Goal: Understand process/instructions

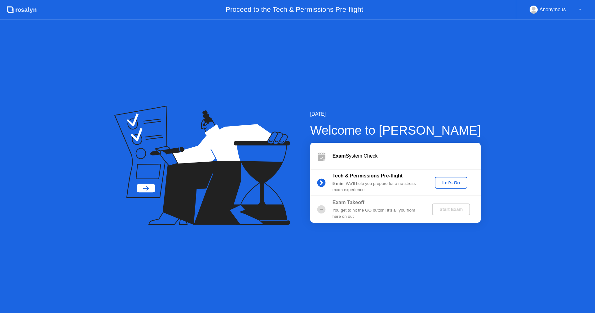
click at [321, 183] on circle at bounding box center [321, 182] width 8 height 8
click at [446, 181] on div "Let's Go" at bounding box center [451, 182] width 28 height 5
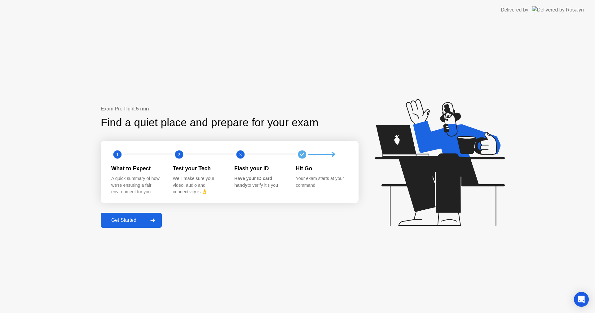
click at [119, 215] on button "Get Started" at bounding box center [131, 220] width 61 height 15
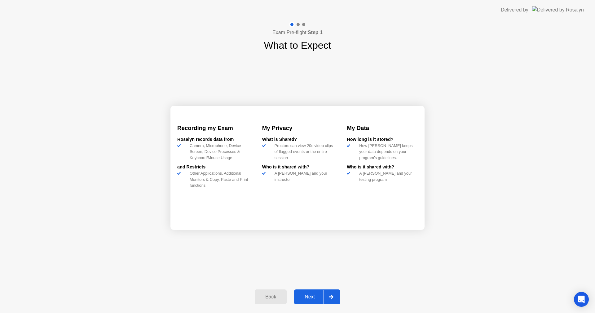
click at [311, 299] on div "Next" at bounding box center [310, 297] width 28 height 6
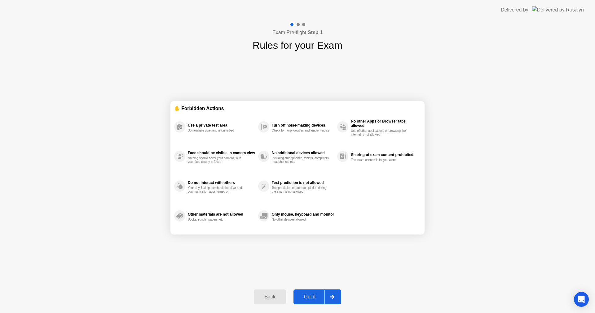
click at [309, 296] on div "Got it" at bounding box center [309, 297] width 29 height 6
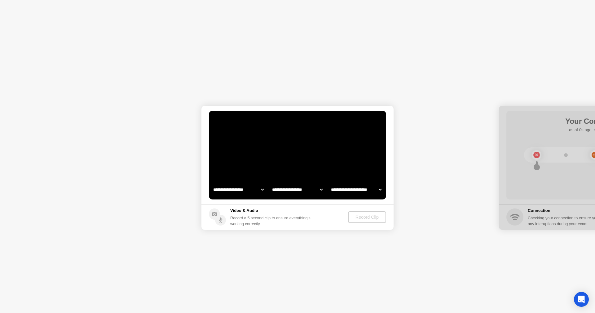
select select "**********"
select select "*******"
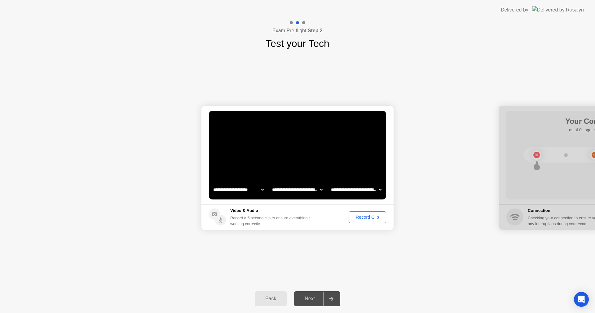
click at [369, 215] on div "Record Clip" at bounding box center [367, 216] width 33 height 5
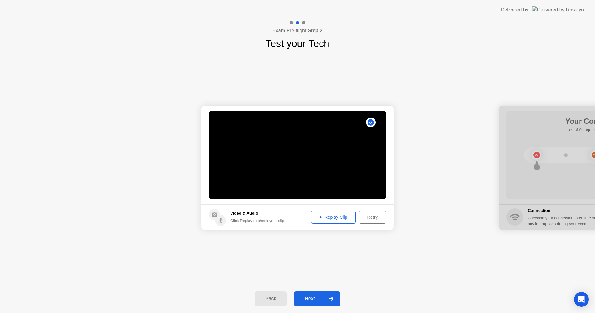
click at [324, 217] on div "Replay Clip" at bounding box center [333, 216] width 40 height 5
click at [306, 301] on div "Next" at bounding box center [310, 299] width 28 height 6
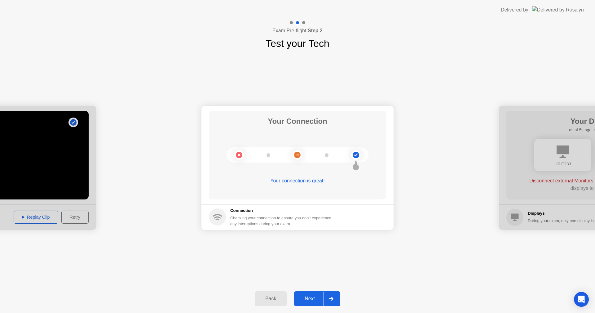
click at [307, 297] on div "Next" at bounding box center [310, 299] width 28 height 6
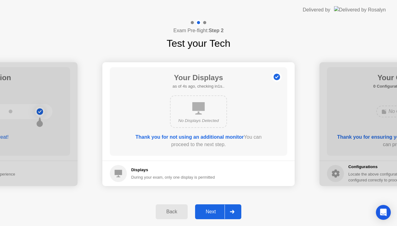
click at [174, 214] on div "Back" at bounding box center [171, 212] width 28 height 6
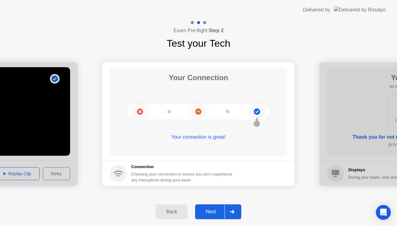
click at [174, 214] on div "Back" at bounding box center [171, 212] width 28 height 6
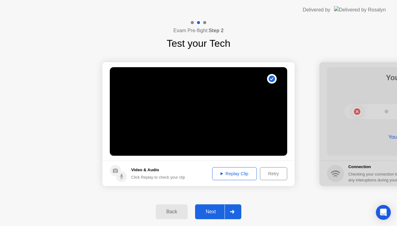
click at [276, 172] on div "Retry" at bounding box center [273, 173] width 23 height 5
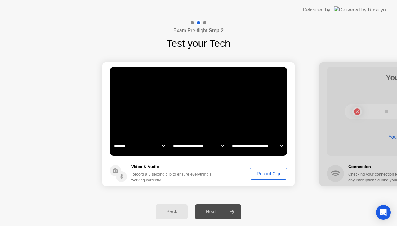
click at [262, 173] on div "Record Clip" at bounding box center [268, 173] width 33 height 5
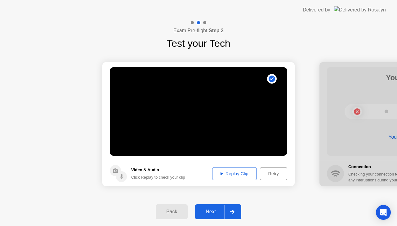
click at [231, 176] on div "Replay Clip" at bounding box center [234, 173] width 40 height 5
click at [117, 170] on icon at bounding box center [115, 171] width 5 height 4
click at [275, 177] on button "Retry" at bounding box center [273, 173] width 27 height 13
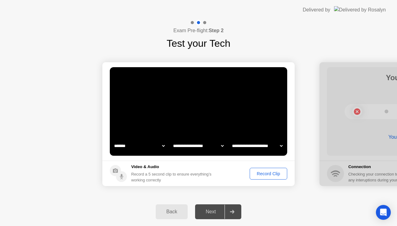
click at [274, 174] on div "Record Clip" at bounding box center [268, 173] width 33 height 5
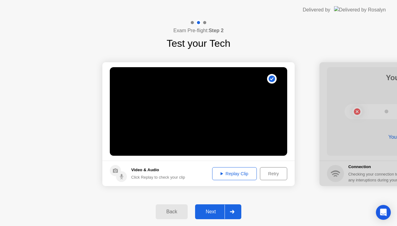
click at [235, 176] on div "Replay Clip" at bounding box center [234, 173] width 40 height 5
click at [218, 213] on div "Next" at bounding box center [211, 212] width 28 height 6
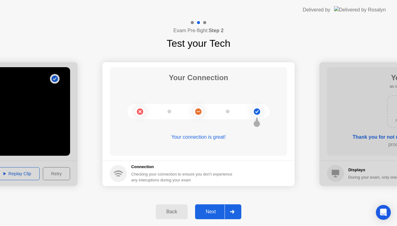
click at [218, 213] on div "Next" at bounding box center [211, 212] width 28 height 6
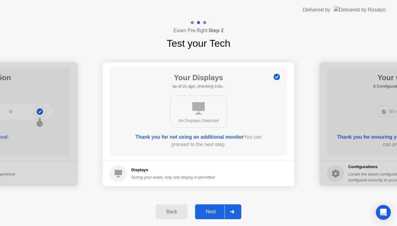
click at [218, 213] on div "Next" at bounding box center [211, 212] width 28 height 6
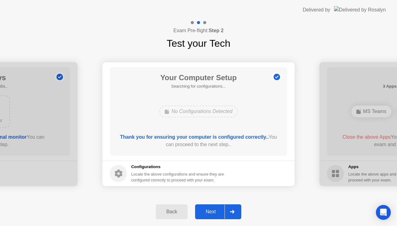
click at [203, 113] on div "No Configurations Detected" at bounding box center [198, 112] width 79 height 12
click at [165, 211] on div "Back" at bounding box center [171, 212] width 28 height 6
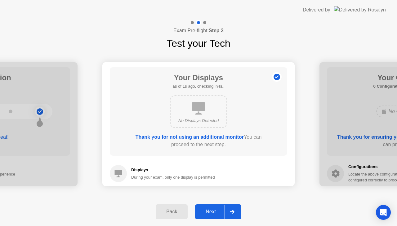
click at [218, 214] on div "Next" at bounding box center [211, 212] width 28 height 6
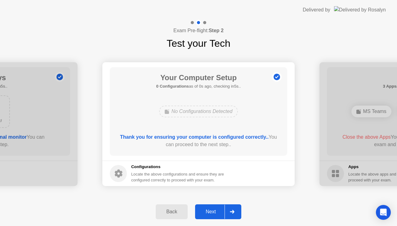
click at [211, 214] on div "Next" at bounding box center [211, 212] width 28 height 6
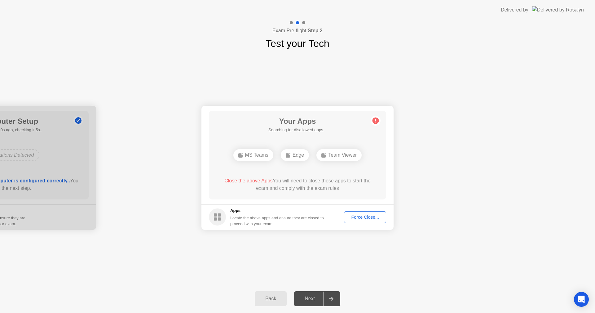
click at [252, 178] on span "Close the above Apps" at bounding box center [248, 180] width 48 height 5
click at [317, 159] on div "Team Viewer" at bounding box center [321, 155] width 45 height 12
click at [288, 158] on div "MS Teams" at bounding box center [271, 155] width 40 height 12
click at [362, 219] on div "Force Close..." at bounding box center [365, 216] width 38 height 5
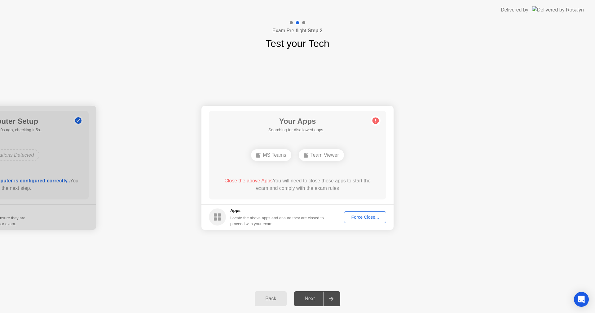
click at [321, 160] on div "Team Viewer" at bounding box center [321, 155] width 45 height 12
click at [301, 157] on div "Team Viewer" at bounding box center [297, 155] width 45 height 12
click at [308, 156] on div "Team Viewer" at bounding box center [297, 155] width 45 height 12
click at [376, 122] on circle at bounding box center [376, 120] width 7 height 7
click at [289, 220] on div "Locate the above apps and ensure they are closed to proceed with your exam." at bounding box center [277, 221] width 94 height 12
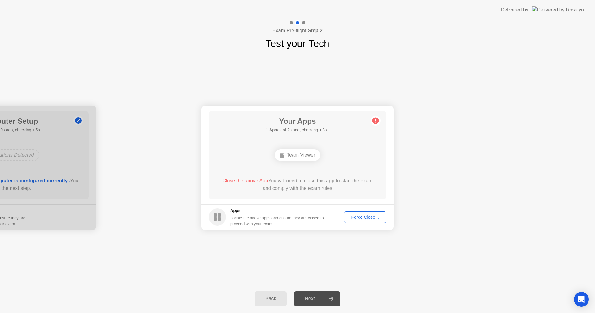
click at [307, 158] on div "Team Viewer" at bounding box center [297, 155] width 45 height 12
click at [360, 217] on div "Force Close..." at bounding box center [365, 216] width 38 height 5
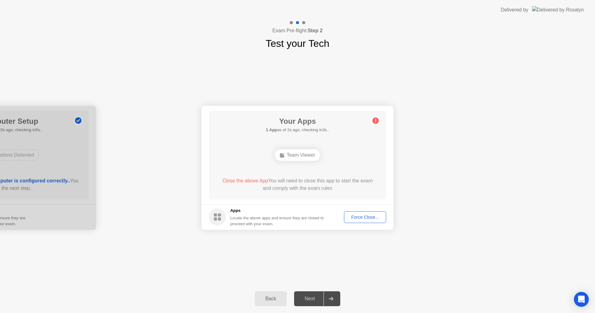
click at [311, 298] on div "Next" at bounding box center [310, 299] width 28 height 6
click at [311, 300] on div "Next" at bounding box center [310, 299] width 28 height 6
click at [304, 155] on div "Team Viewer" at bounding box center [297, 155] width 45 height 12
click at [309, 301] on div "Next" at bounding box center [310, 299] width 28 height 6
click at [308, 301] on div "Next" at bounding box center [310, 299] width 28 height 6
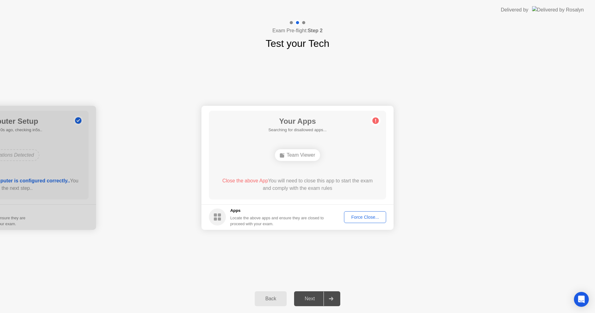
click at [308, 301] on div "Next" at bounding box center [310, 299] width 28 height 6
drag, startPoint x: 335, startPoint y: 299, endPoint x: 325, endPoint y: 300, distance: 10.3
click at [335, 300] on div at bounding box center [331, 298] width 15 height 14
click at [309, 300] on div "Next" at bounding box center [310, 299] width 28 height 6
click at [292, 156] on div "Team Viewer" at bounding box center [297, 155] width 45 height 12
